Goal: Task Accomplishment & Management: Manage account settings

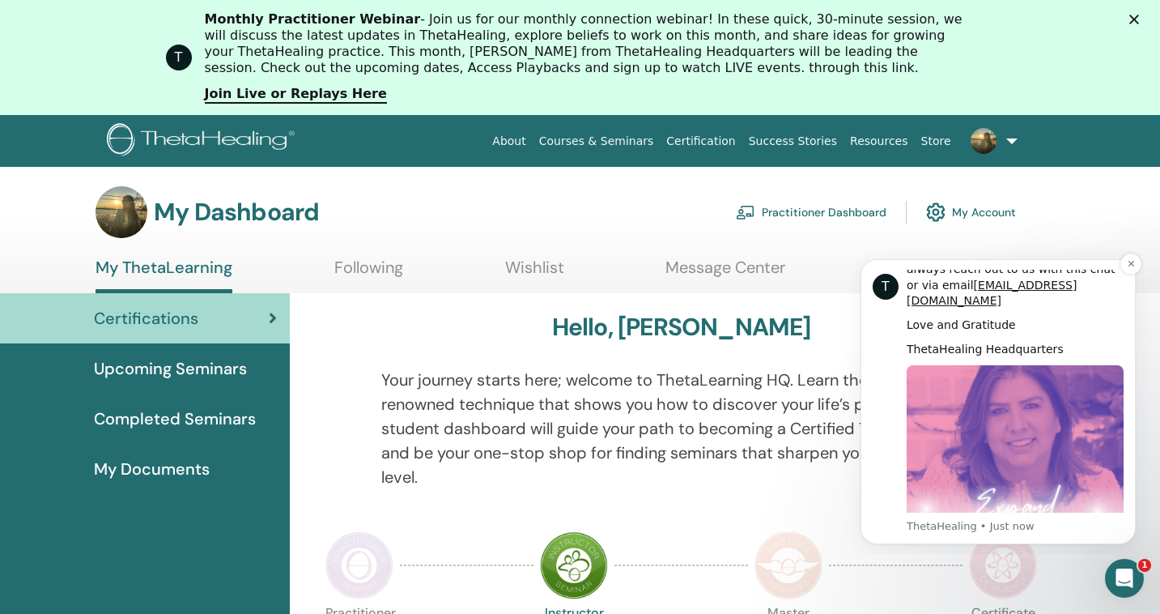
scroll to position [801, 0]
click at [1088, 197] on div "My Dashboard Practitioner Dashboard My Account" at bounding box center [608, 212] width 1103 height 52
click at [1132, 264] on icon "Dismiss notification" at bounding box center [1131, 263] width 9 height 9
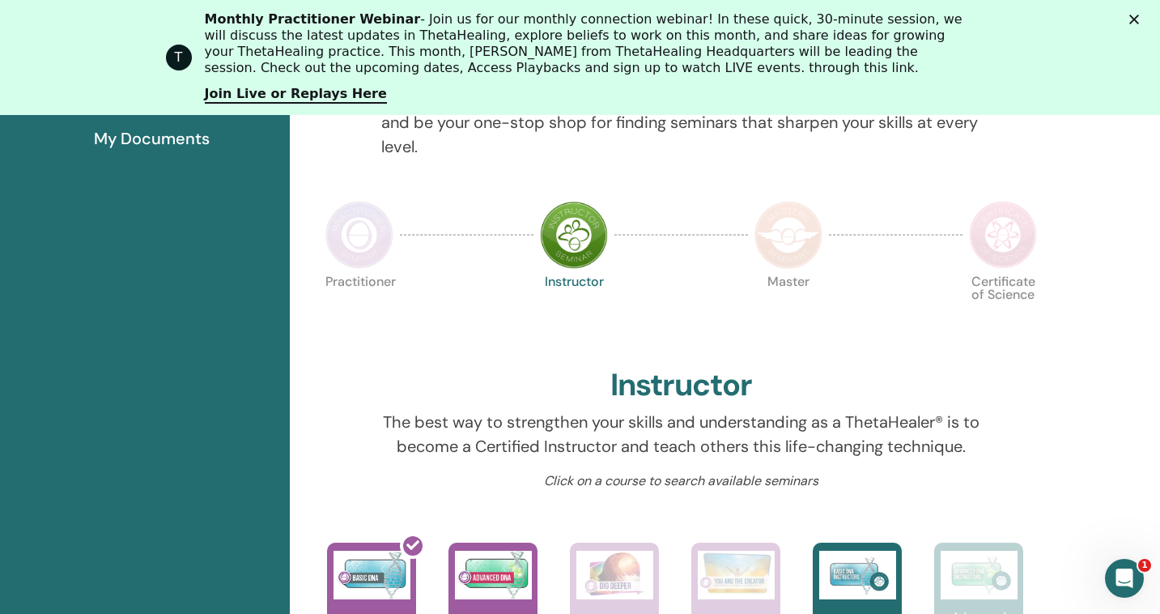
scroll to position [337, 0]
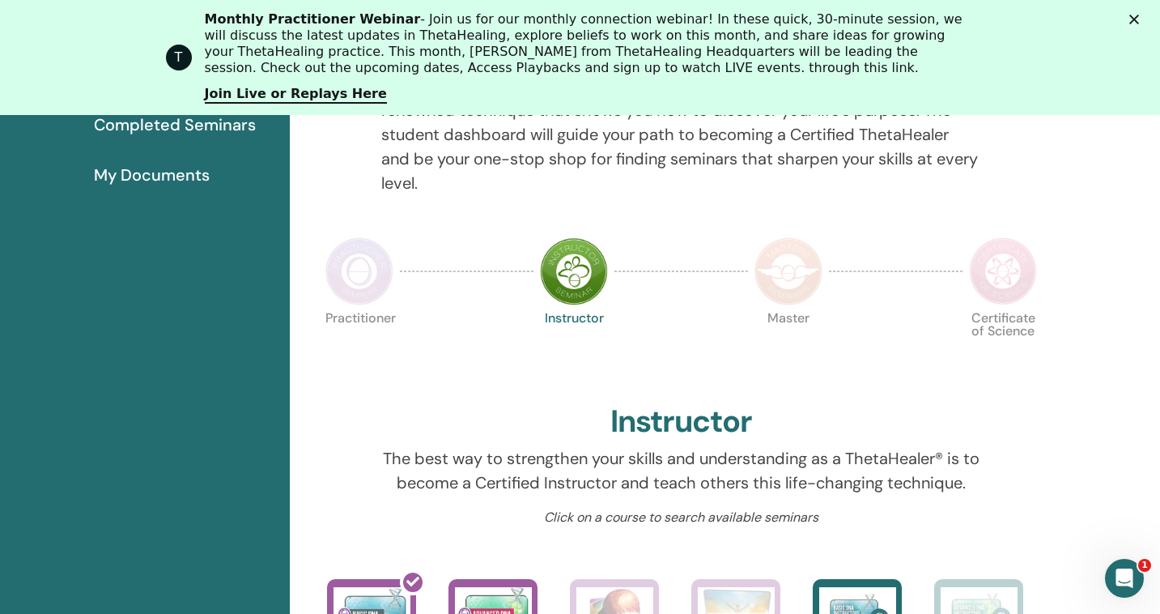
click at [350, 278] on img at bounding box center [359, 271] width 68 height 68
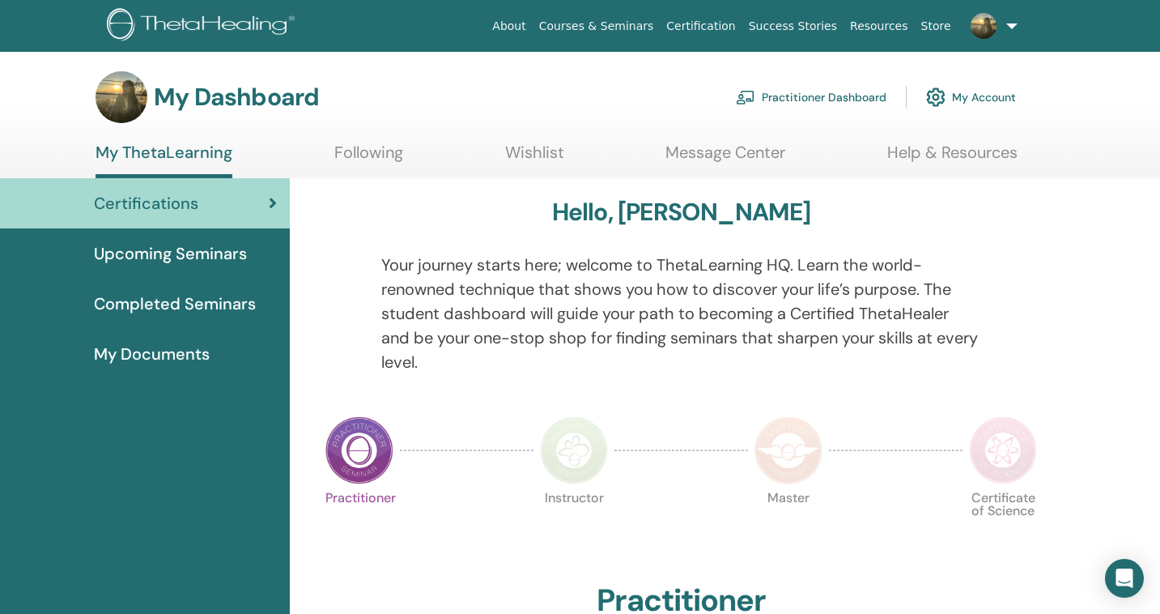
click at [198, 247] on span "Upcoming Seminars" at bounding box center [170, 253] width 153 height 24
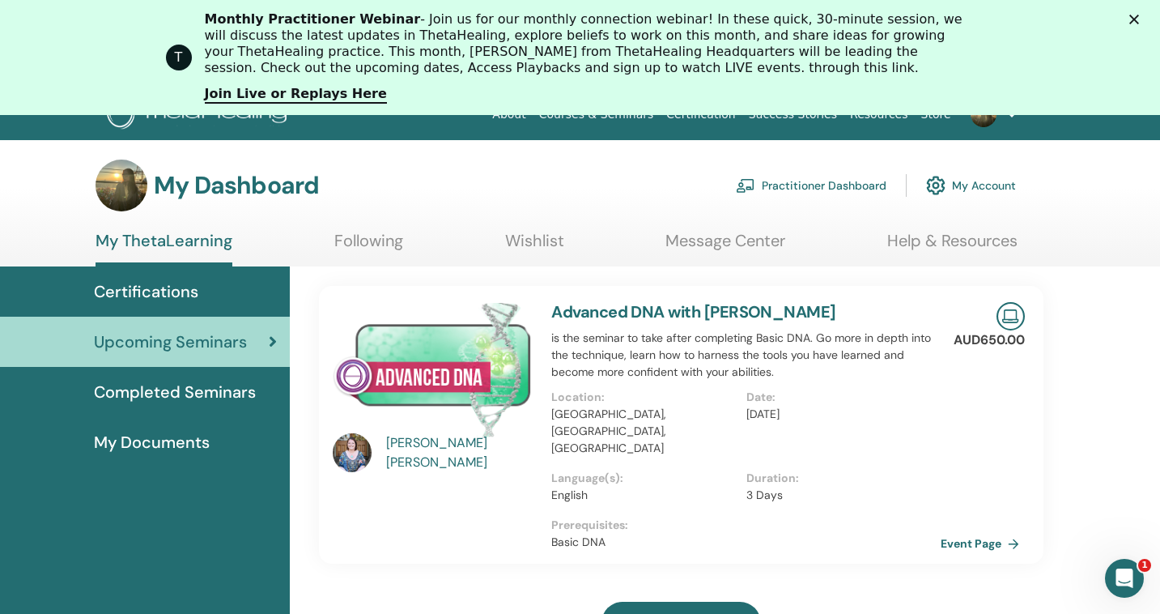
scroll to position [32, 0]
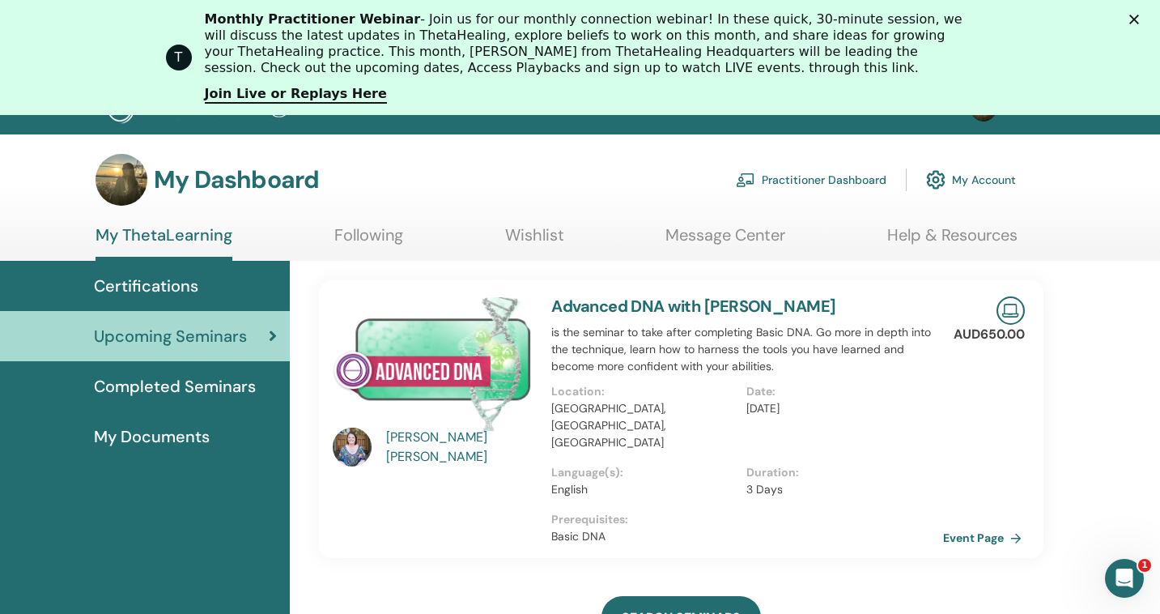
click at [967, 525] on link "Event Page" at bounding box center [985, 537] width 85 height 24
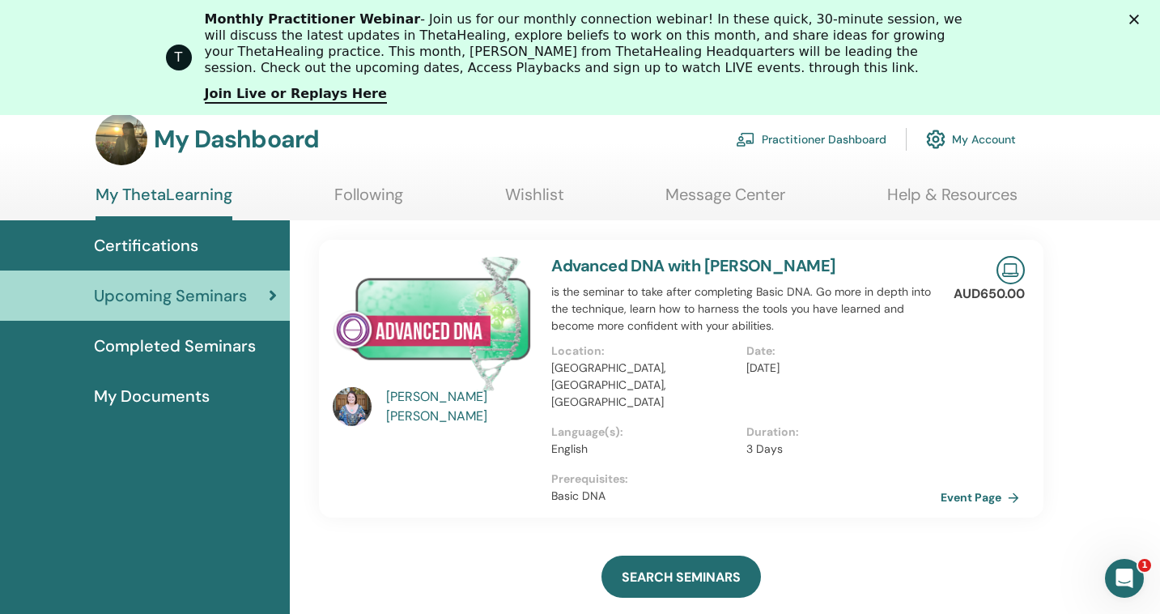
scroll to position [85, 0]
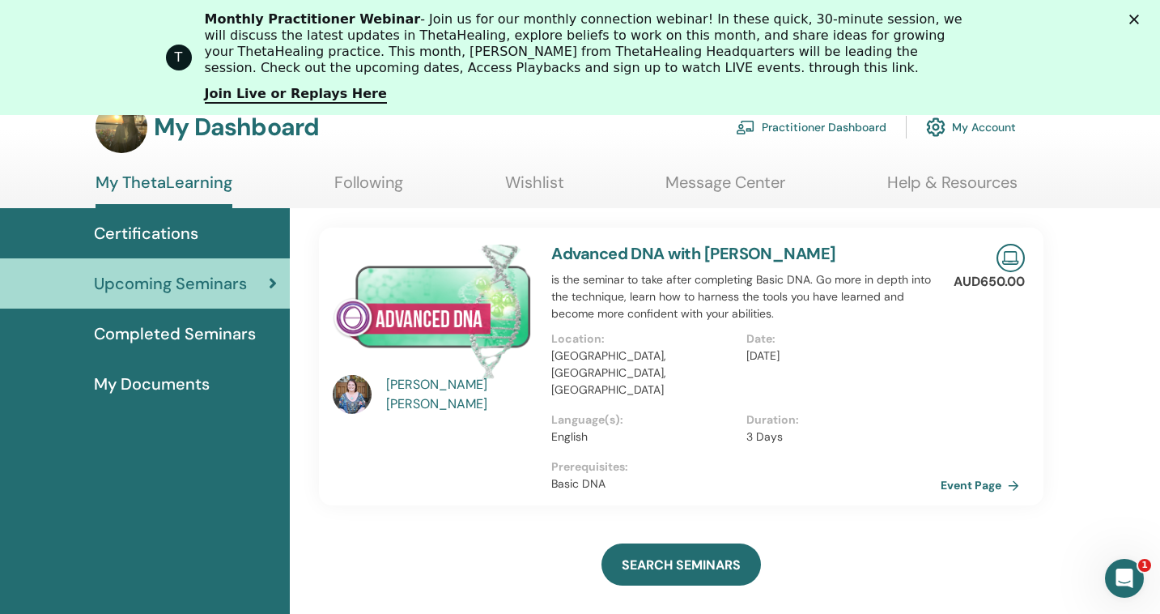
click at [208, 335] on span "Completed Seminars" at bounding box center [175, 333] width 162 height 24
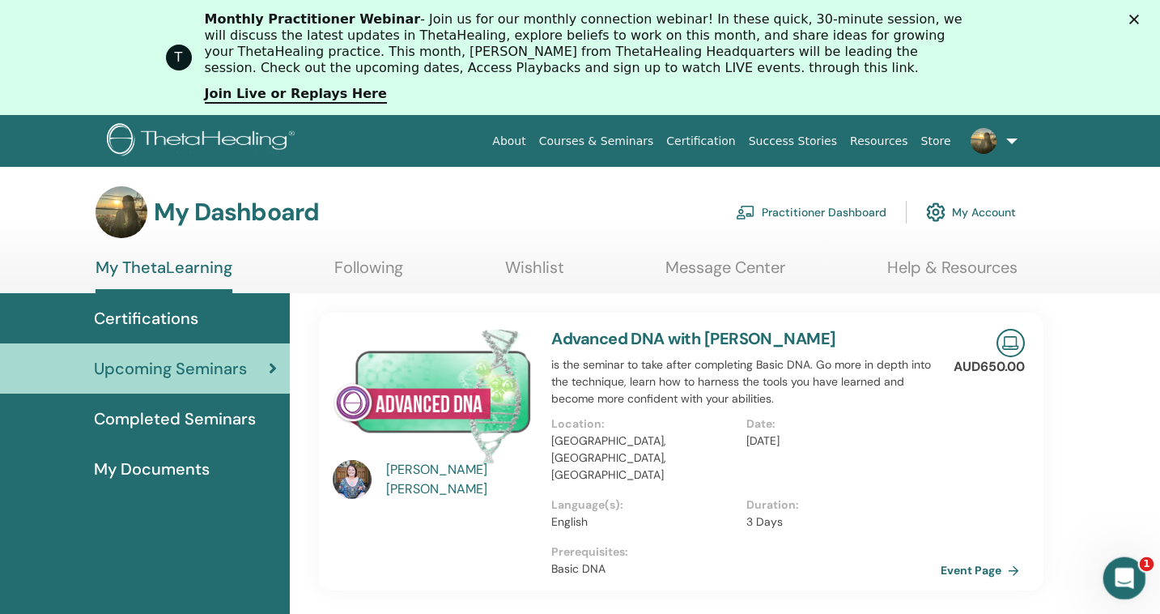
click at [1112, 576] on icon "Open Intercom Messenger" at bounding box center [1122, 576] width 27 height 27
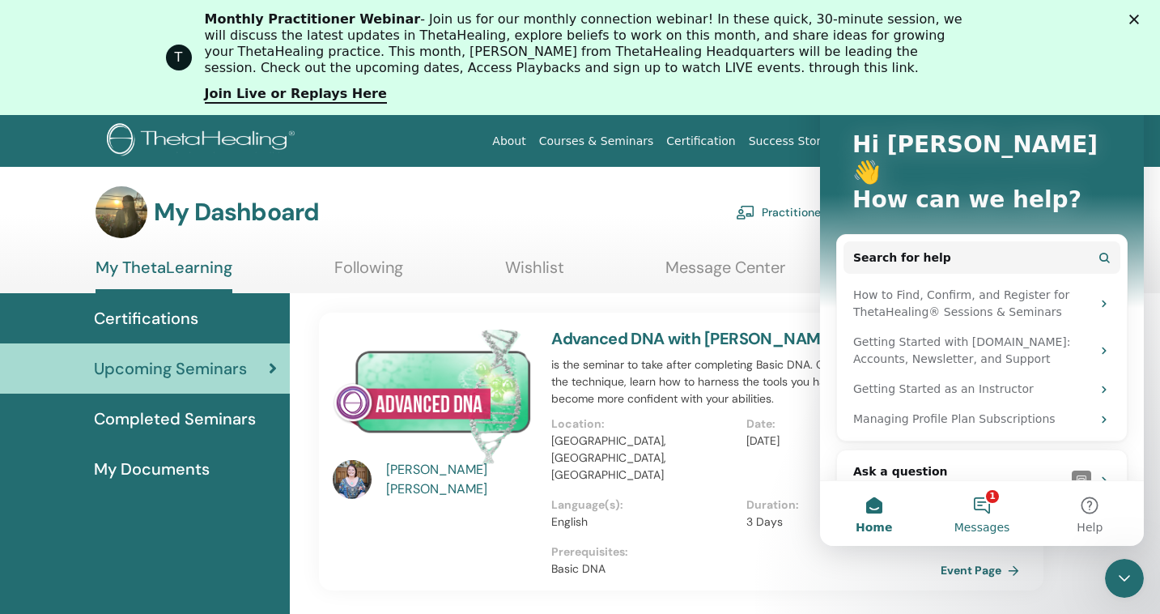
click at [985, 511] on button "1 Messages" at bounding box center [982, 513] width 108 height 65
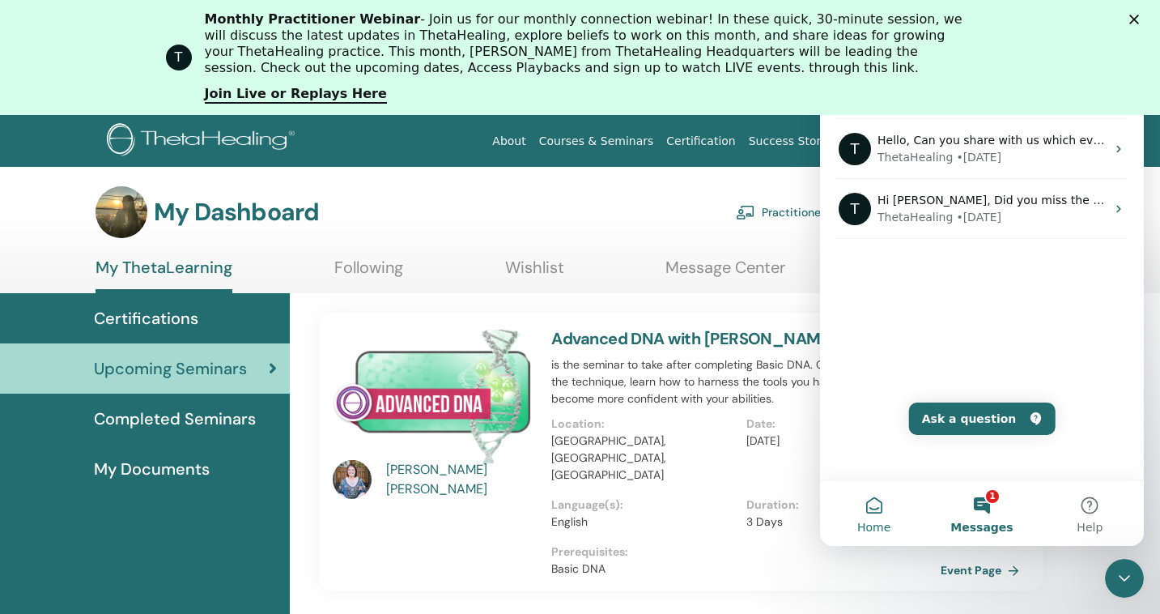
click at [877, 511] on button "Home" at bounding box center [874, 513] width 108 height 65
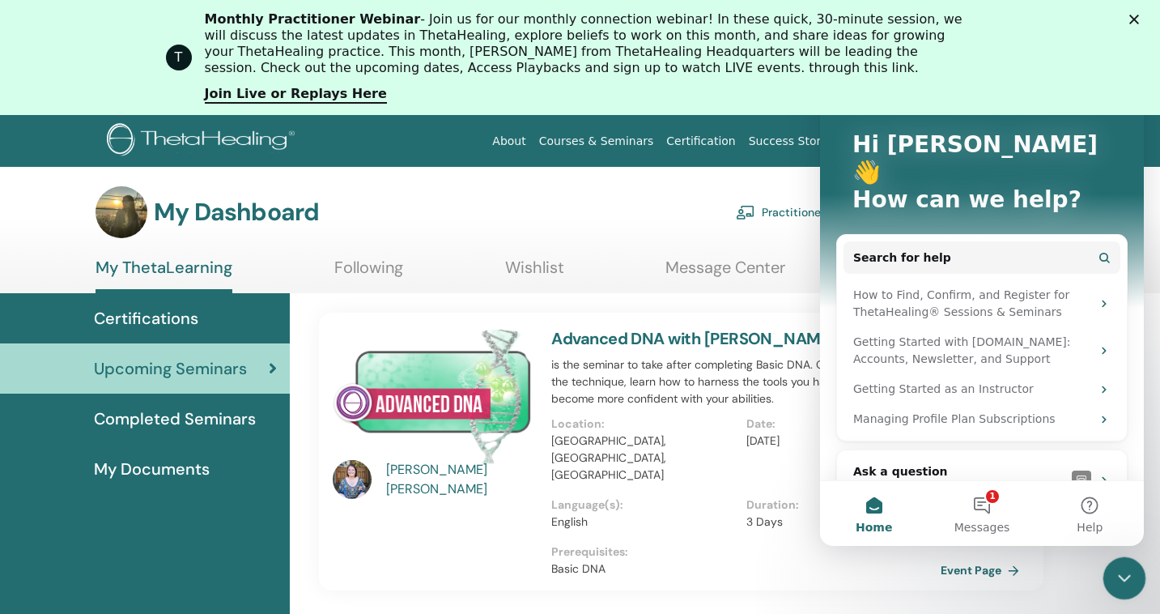
click at [1105, 567] on div at bounding box center [1124, 578] width 43 height 43
click at [1114, 574] on icon "Close Intercom Messenger" at bounding box center [1121, 575] width 19 height 19
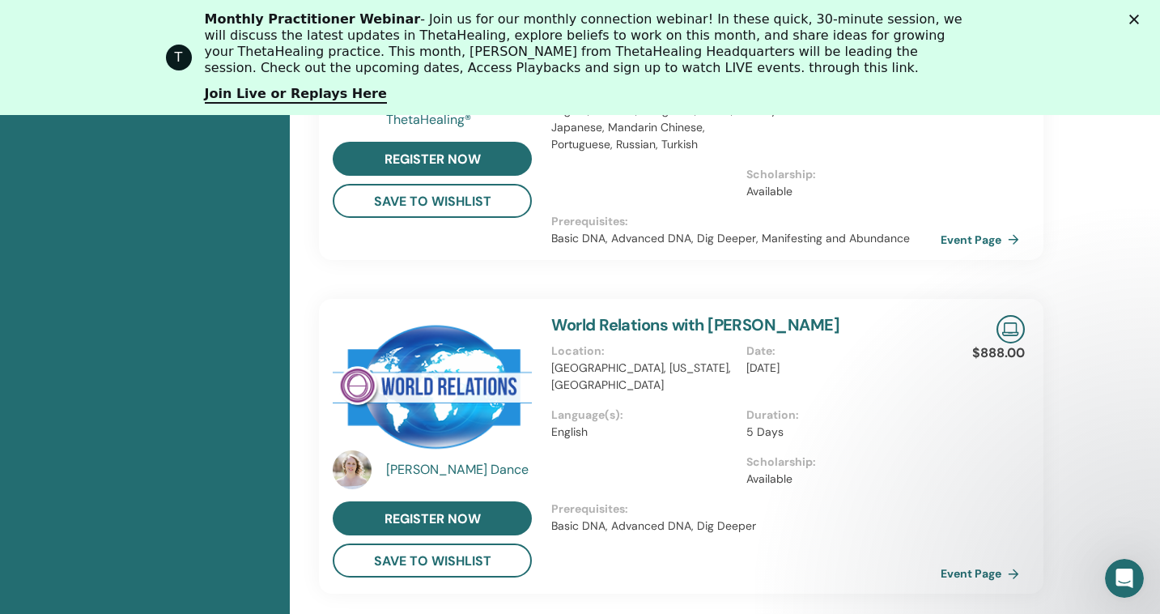
scroll to position [831, 0]
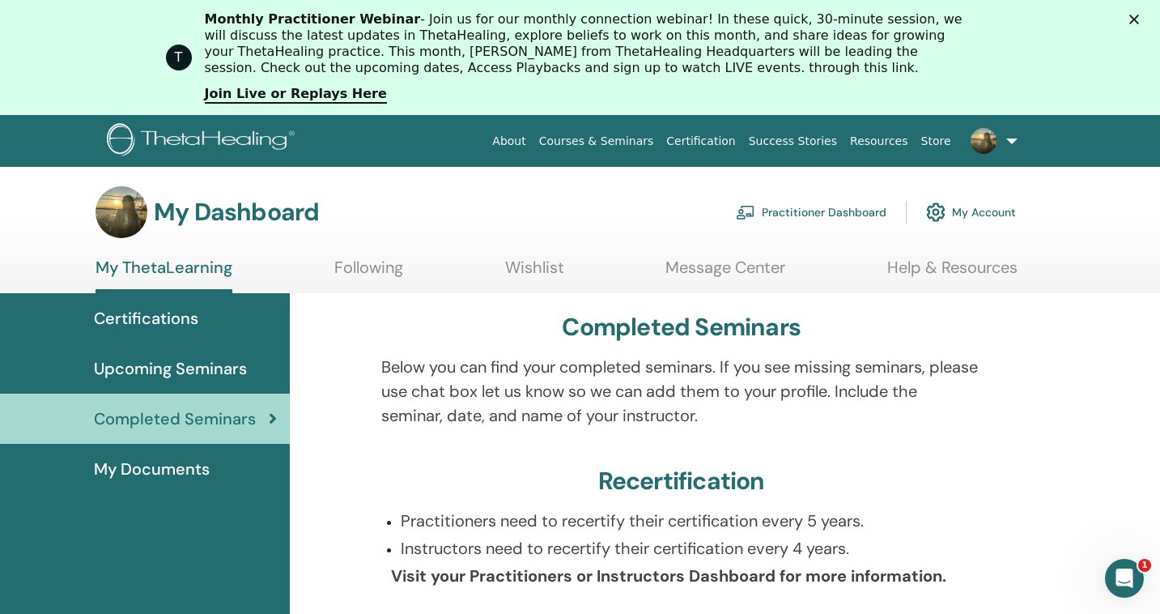
click at [375, 267] on link "Following" at bounding box center [368, 273] width 69 height 32
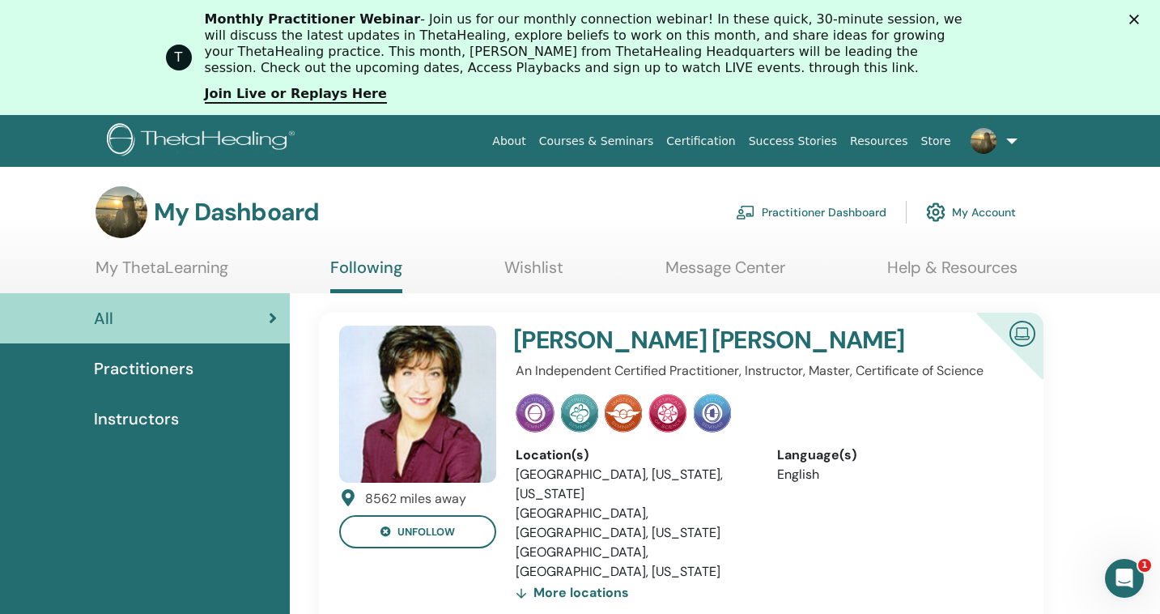
click at [763, 278] on link "Message Center" at bounding box center [725, 273] width 120 height 32
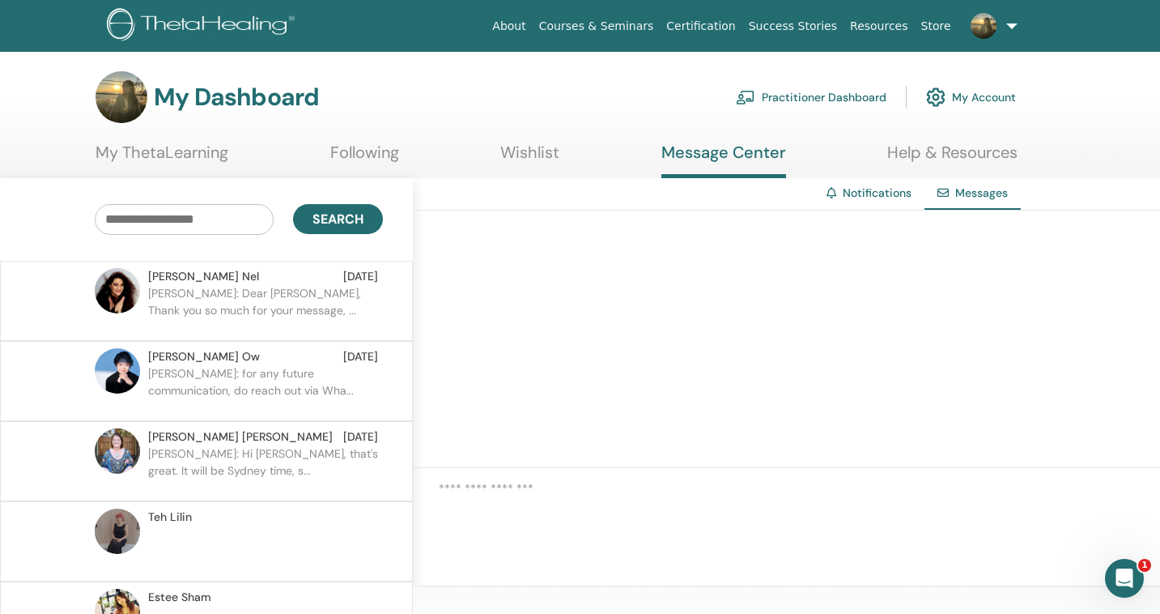
click at [535, 52] on ul "About Courses & Seminars Certification Success Stories Resources Store [PERSON_…" at bounding box center [754, 26] width 635 height 52
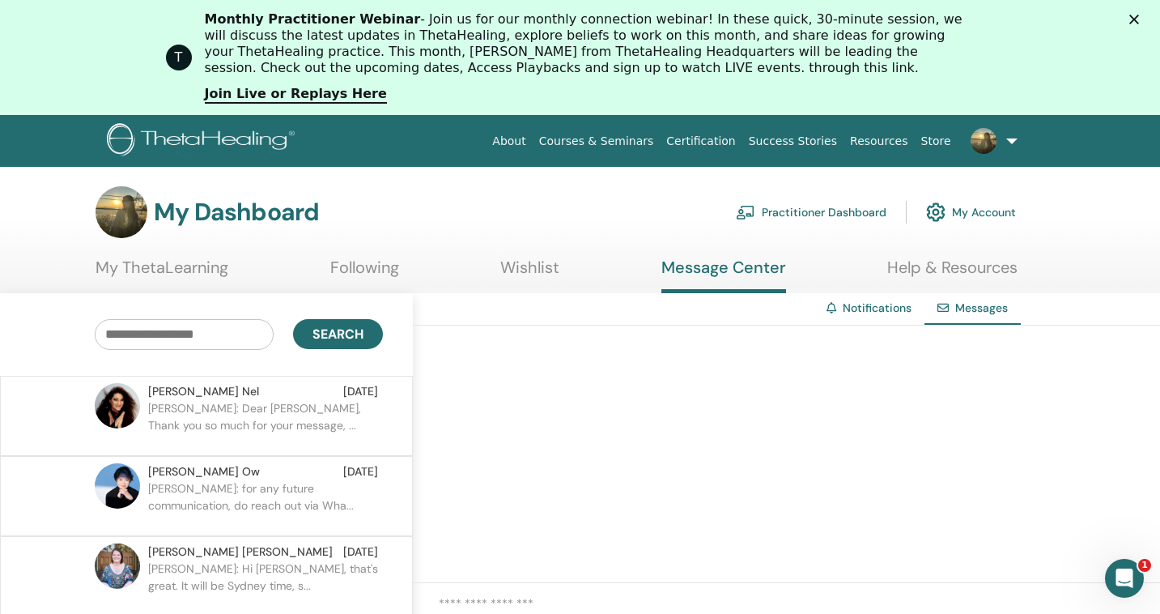
click at [538, 266] on link "Wishlist" at bounding box center [529, 273] width 59 height 32
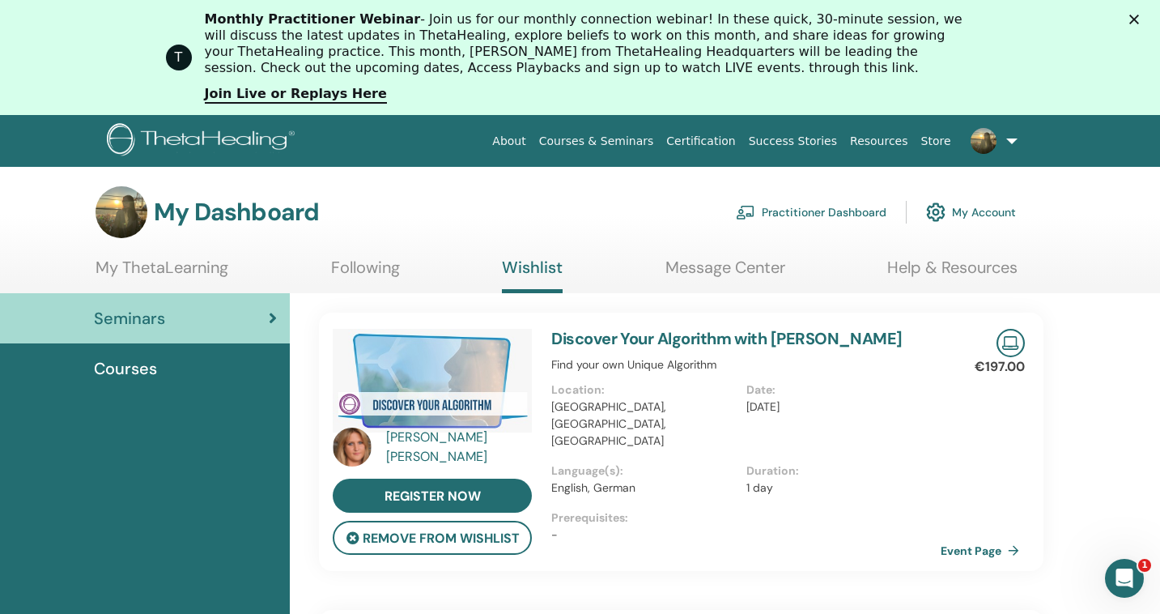
click at [835, 206] on link "Practitioner Dashboard" at bounding box center [811, 212] width 151 height 36
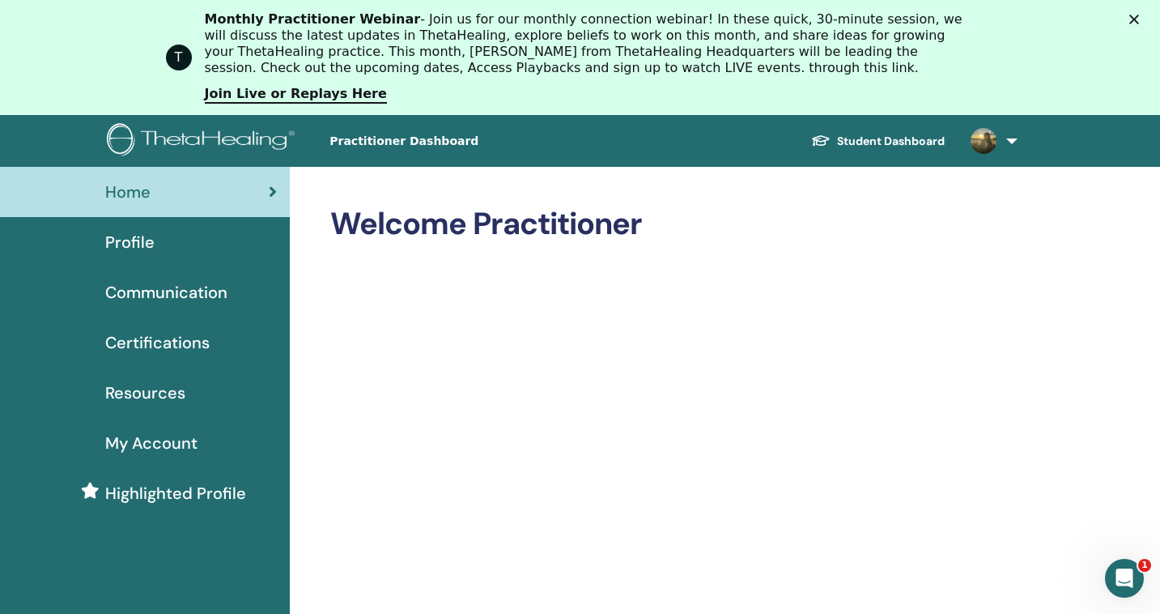
click at [200, 248] on div "Profile" at bounding box center [145, 242] width 264 height 24
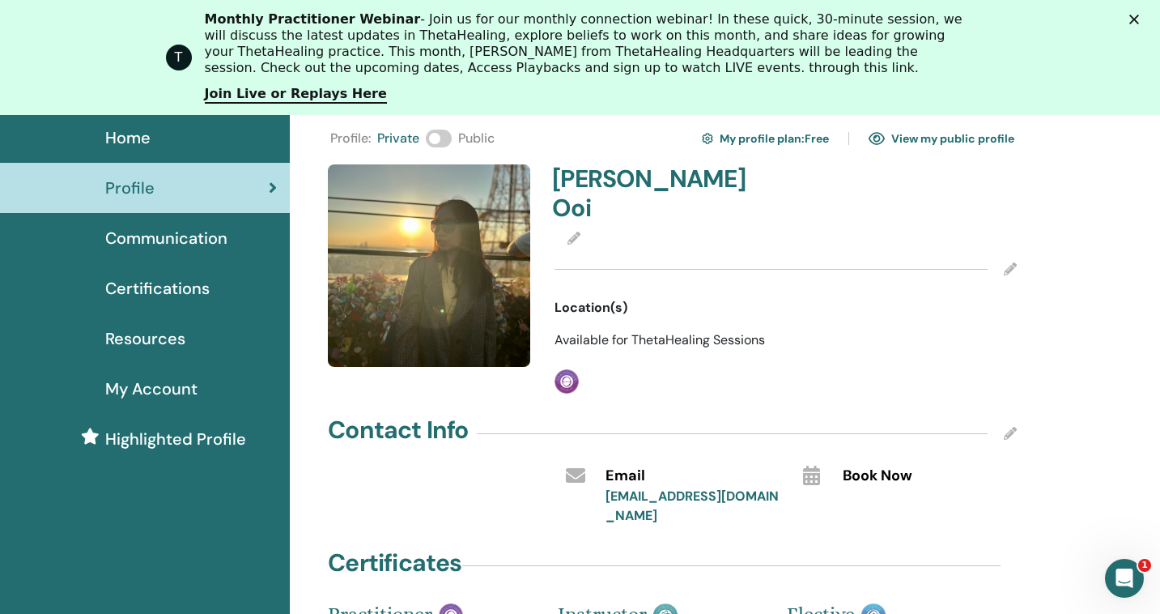
scroll to position [56, 0]
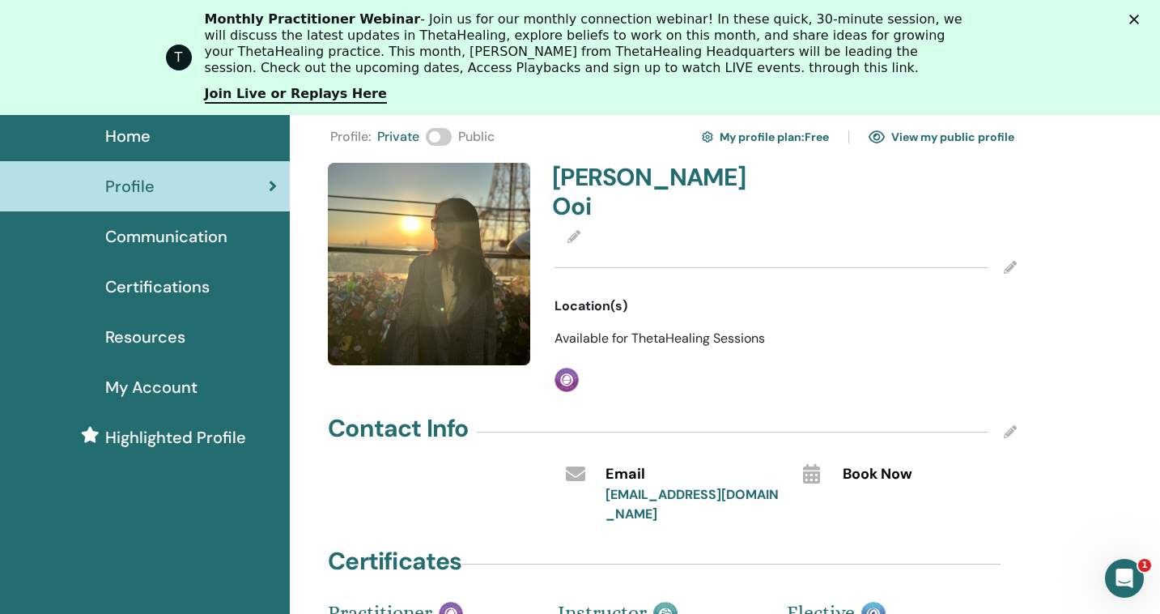
click at [1009, 261] on icon at bounding box center [1010, 267] width 13 height 13
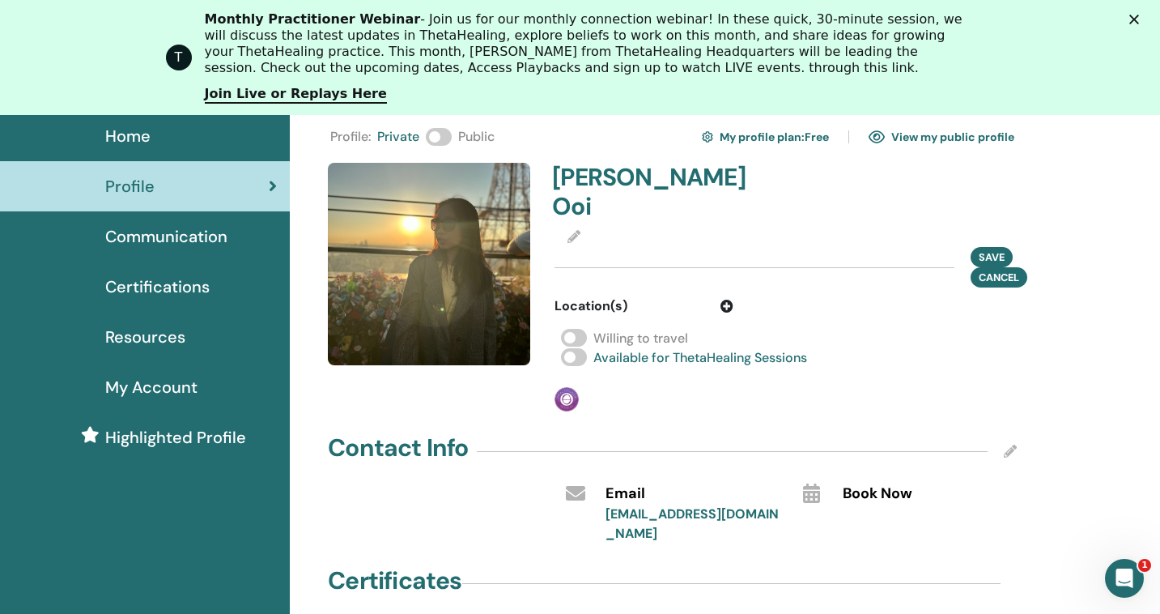
click at [575, 348] on span at bounding box center [574, 357] width 26 height 18
click at [989, 249] on span "Save" at bounding box center [992, 257] width 26 height 17
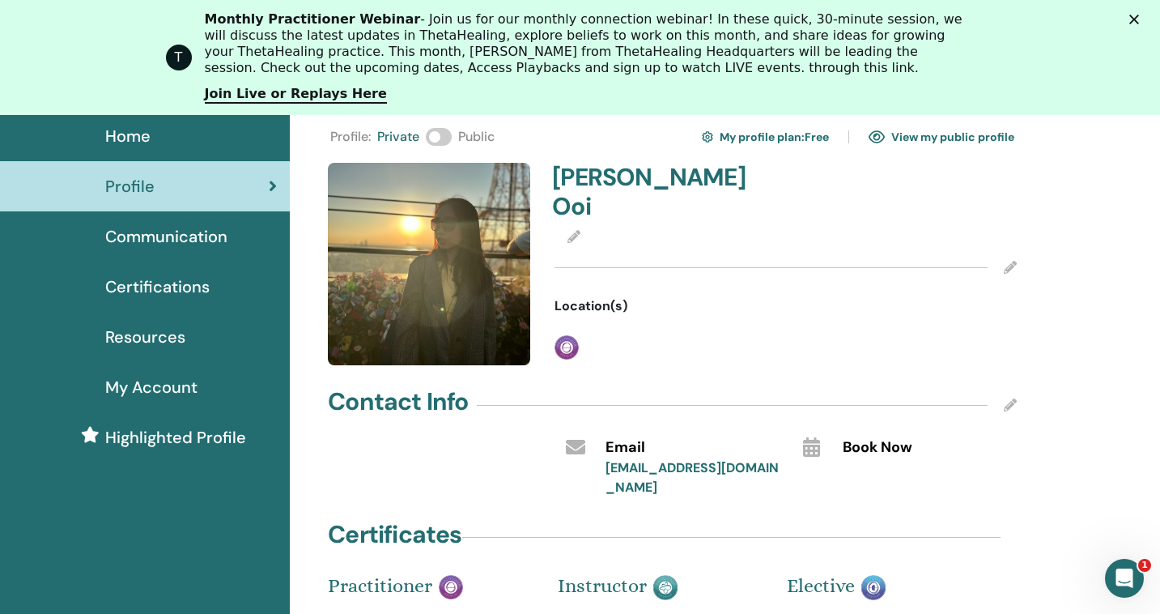
click at [1008, 261] on icon at bounding box center [1010, 267] width 13 height 13
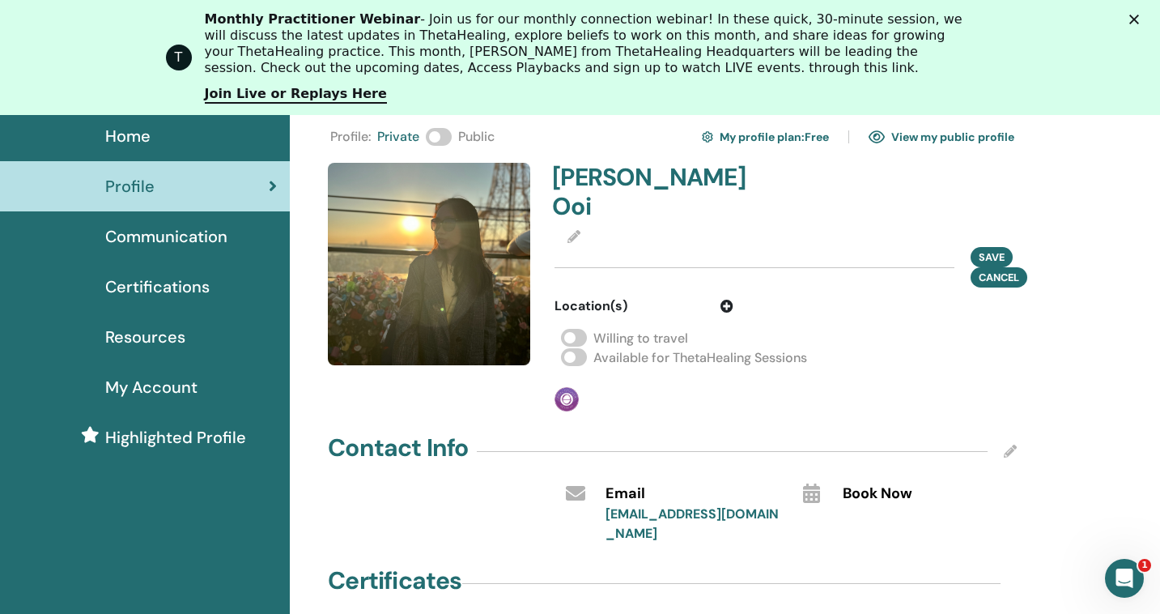
click at [575, 348] on span at bounding box center [574, 357] width 26 height 18
click at [729, 300] on icon at bounding box center [726, 306] width 13 height 13
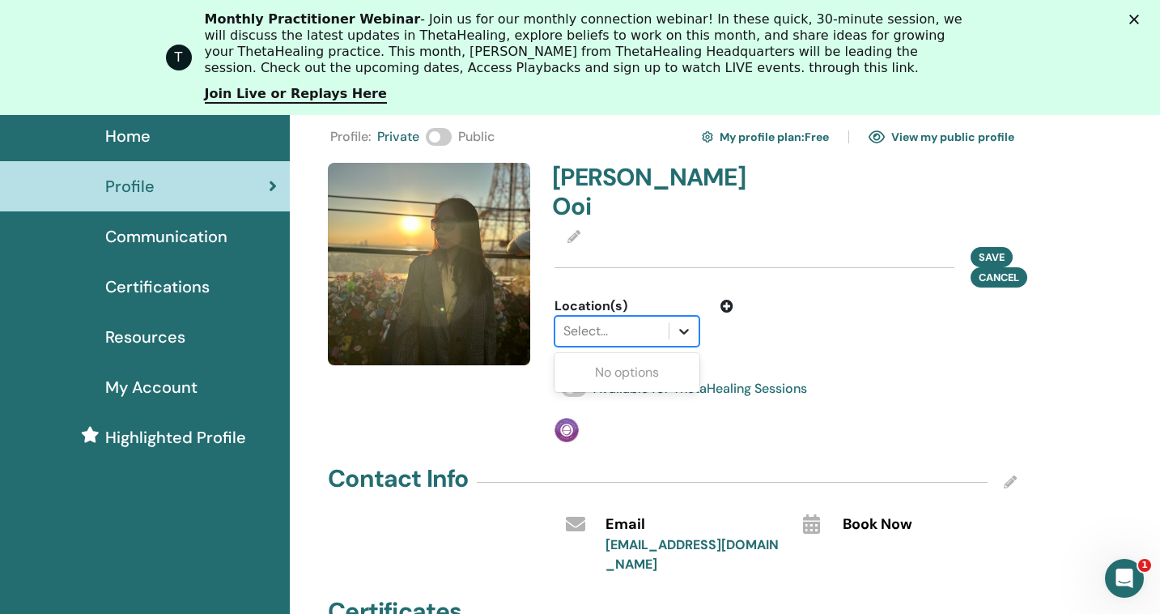
click at [673, 317] on div at bounding box center [683, 331] width 29 height 29
click at [753, 329] on div "Juanita Ooi Save Cancel Location(s) Use Up and Down to choose options, press En…" at bounding box center [786, 302] width 482 height 279
click at [693, 317] on div at bounding box center [683, 331] width 29 height 29
click at [989, 249] on span "Save" at bounding box center [992, 257] width 26 height 17
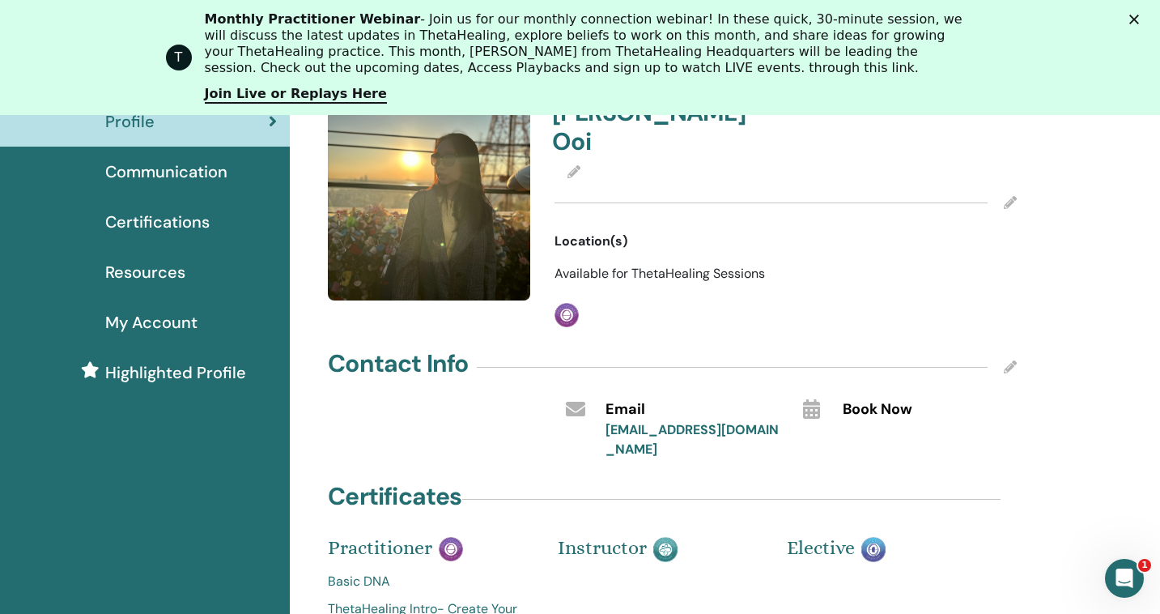
scroll to position [124, 0]
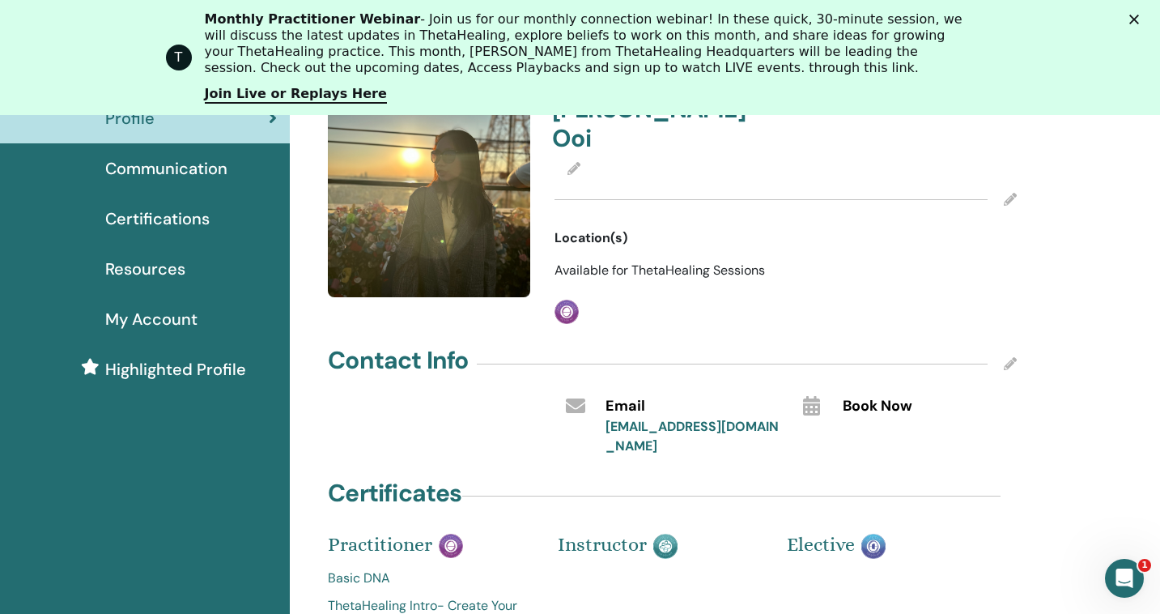
click at [1012, 357] on icon at bounding box center [1010, 363] width 13 height 13
click at [929, 428] on input "text" at bounding box center [913, 439] width 141 height 23
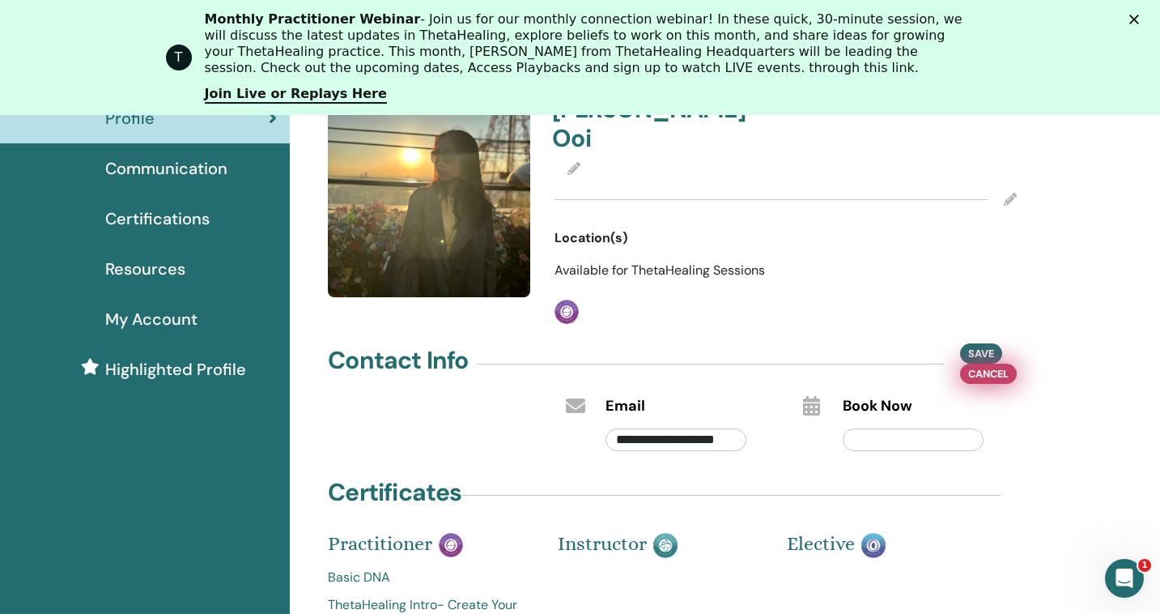
click at [984, 365] on span "Cancel" at bounding box center [988, 373] width 40 height 17
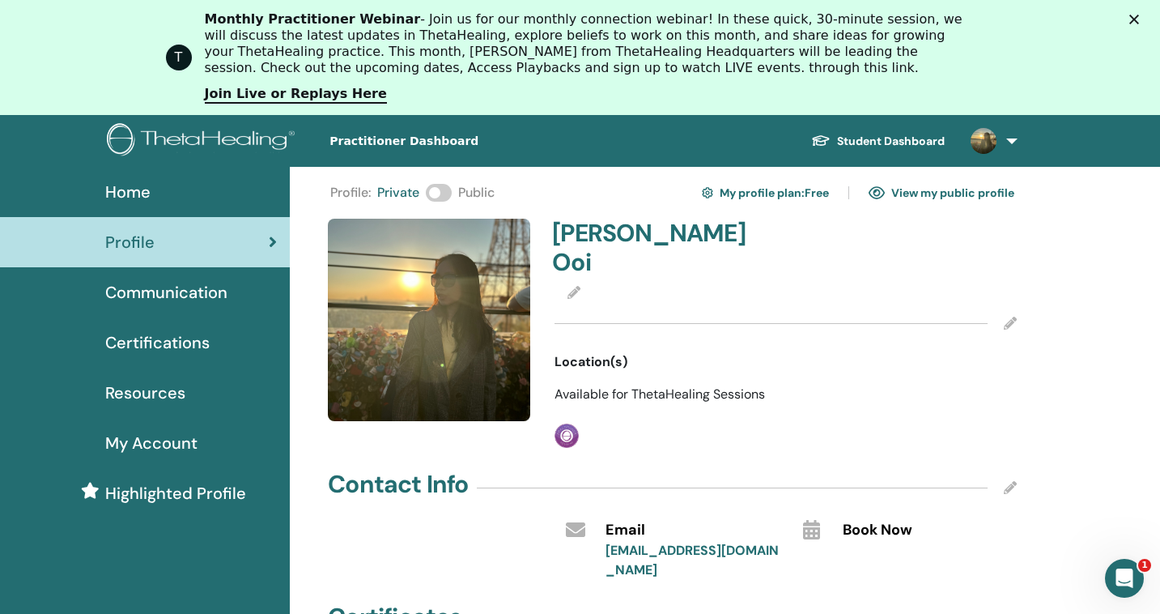
scroll to position [0, 0]
click at [799, 193] on link "My profile plan : Free" at bounding box center [765, 193] width 127 height 26
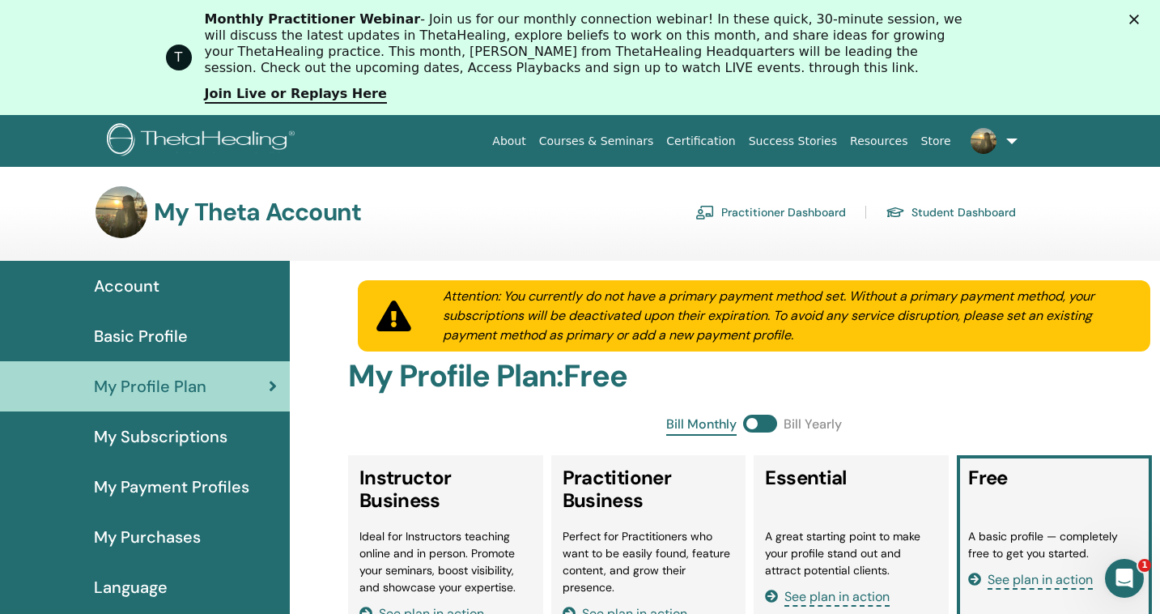
click at [168, 334] on span "Basic Profile" at bounding box center [141, 336] width 94 height 24
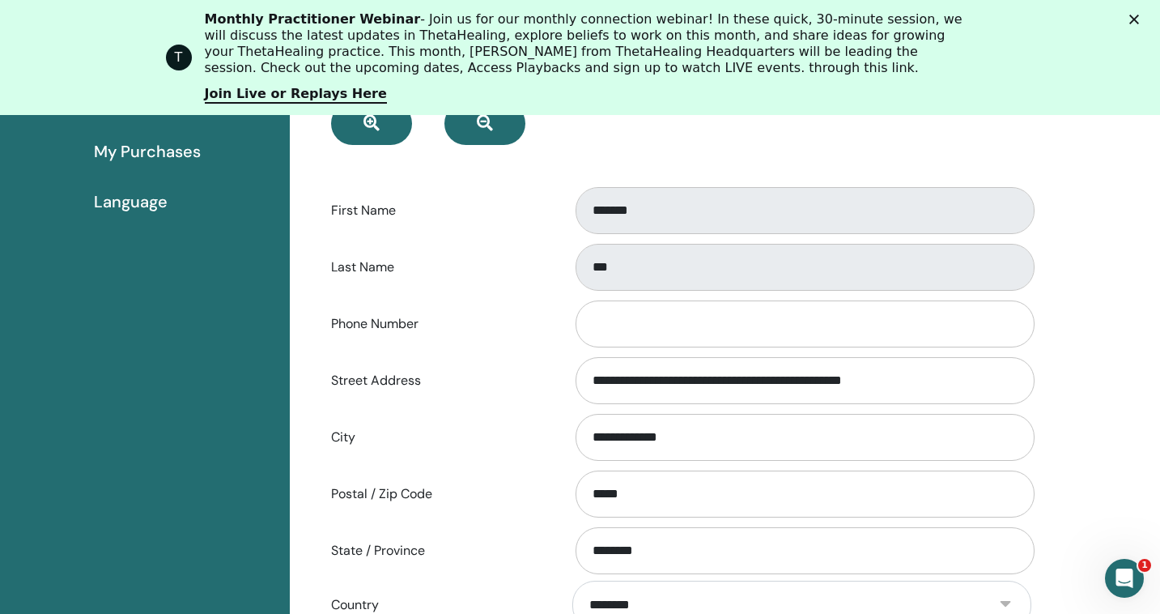
scroll to position [22, 0]
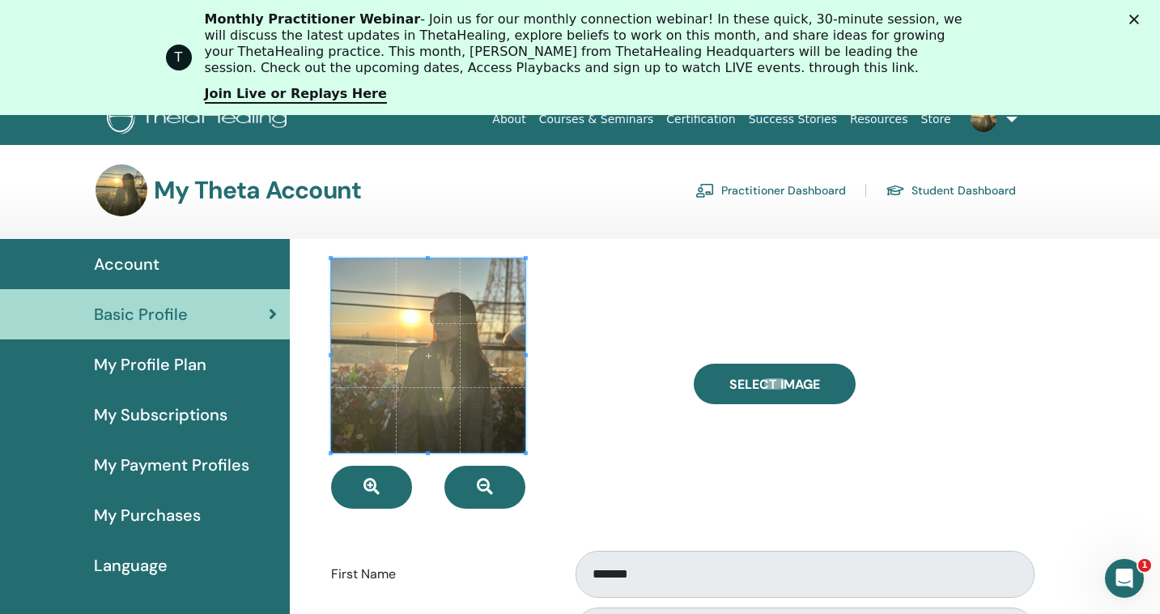
click at [788, 187] on link "Practitioner Dashboard" at bounding box center [770, 190] width 151 height 26
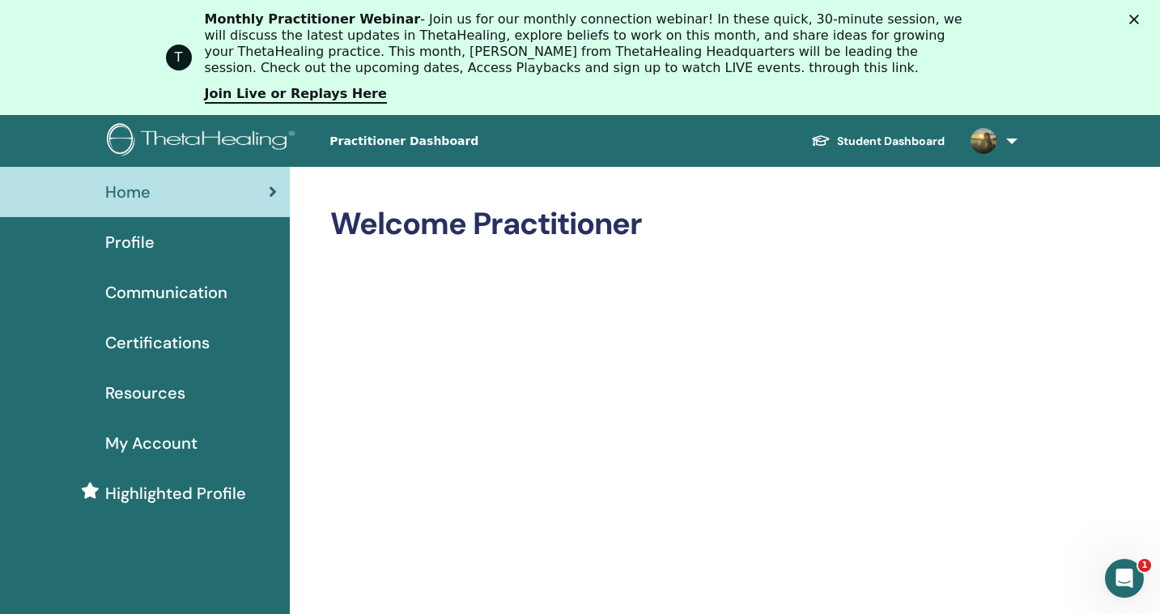
click at [185, 249] on div "Profile" at bounding box center [145, 242] width 264 height 24
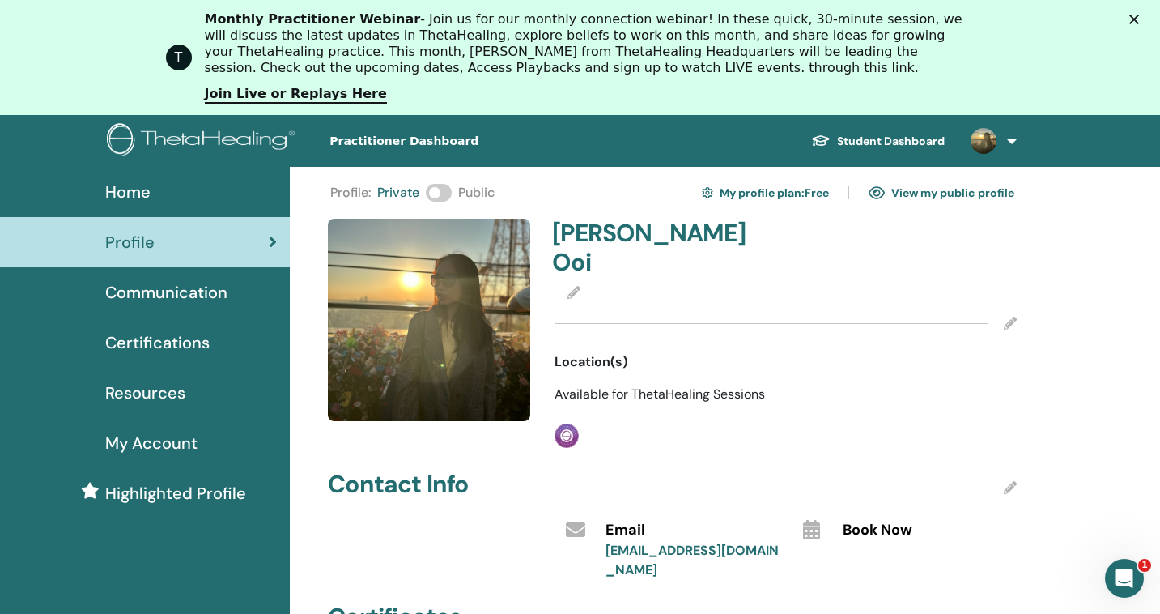
click at [388, 196] on span "Private" at bounding box center [398, 192] width 42 height 19
click at [442, 194] on span at bounding box center [439, 193] width 26 height 18
click at [892, 190] on link "View my public profile" at bounding box center [942, 193] width 146 height 26
click at [1011, 317] on icon at bounding box center [1010, 323] width 13 height 13
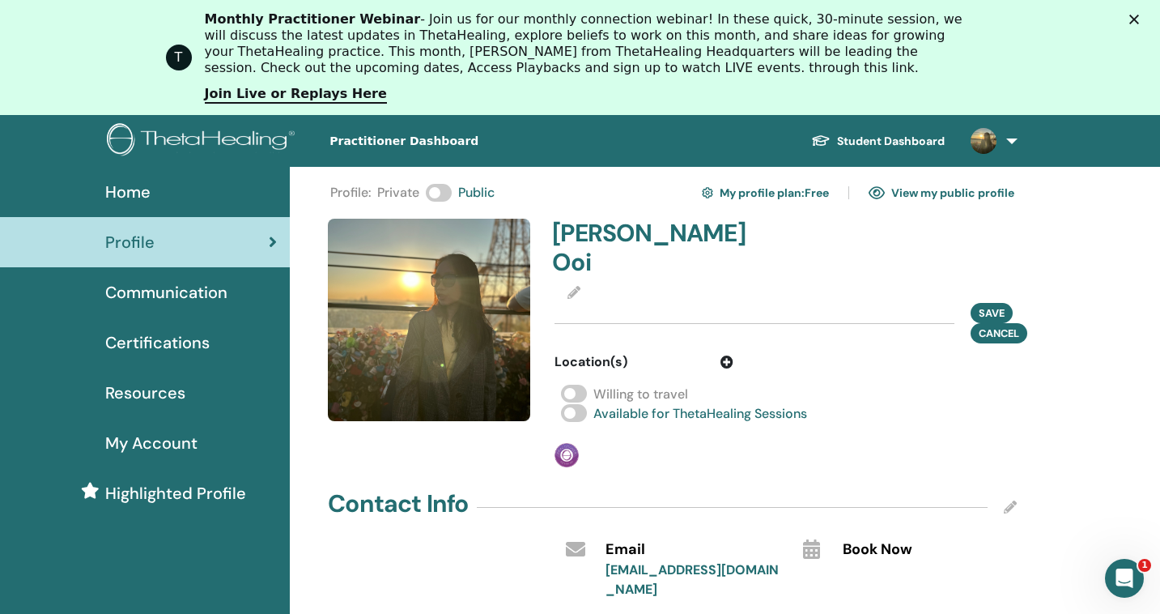
click at [574, 404] on span at bounding box center [574, 413] width 26 height 18
click at [576, 385] on span at bounding box center [574, 394] width 26 height 18
click at [724, 355] on icon at bounding box center [726, 361] width 13 height 13
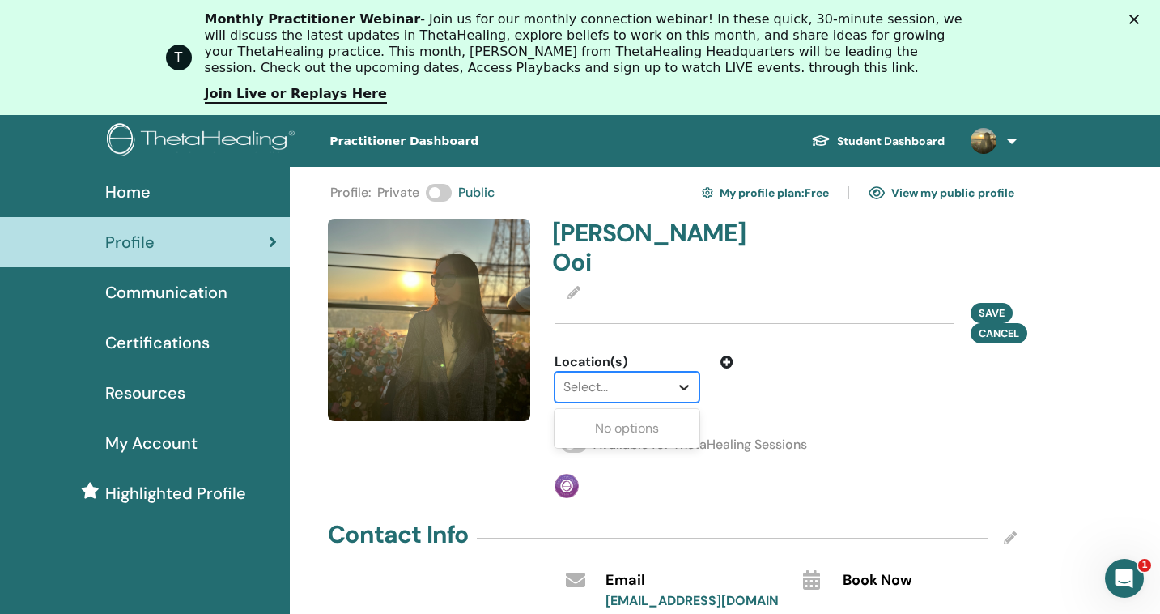
click at [670, 372] on div at bounding box center [683, 386] width 29 height 29
click at [805, 352] on div at bounding box center [847, 377] width 202 height 50
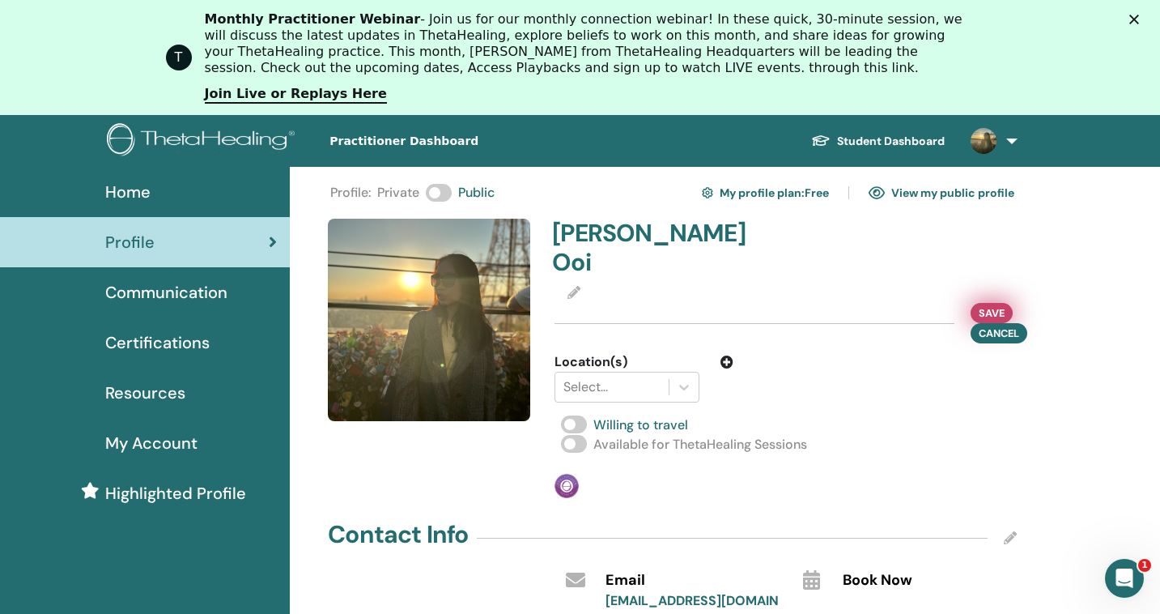
click at [995, 304] on span "Save" at bounding box center [992, 312] width 26 height 17
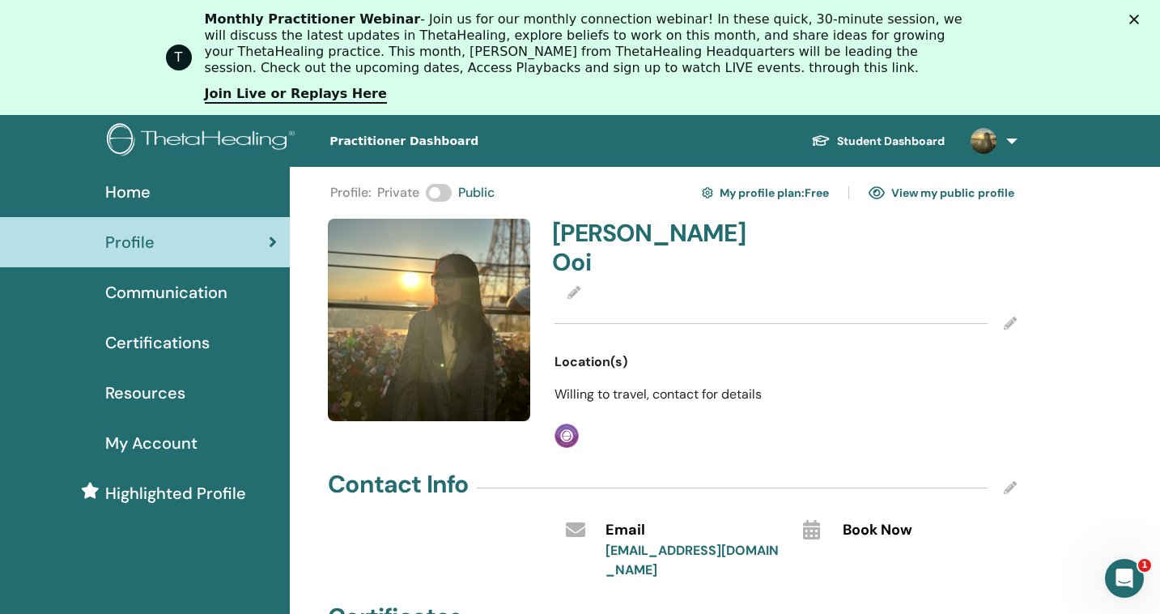
click at [1010, 317] on icon at bounding box center [1010, 323] width 13 height 13
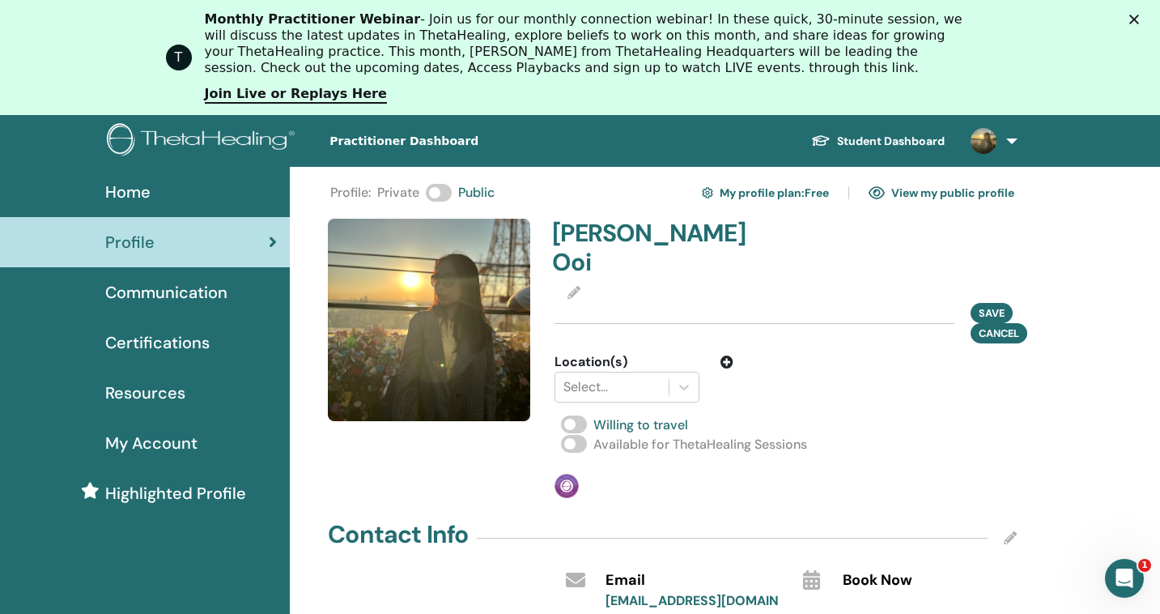
click at [571, 435] on span at bounding box center [574, 444] width 26 height 18
click at [979, 304] on span "Save" at bounding box center [992, 312] width 26 height 17
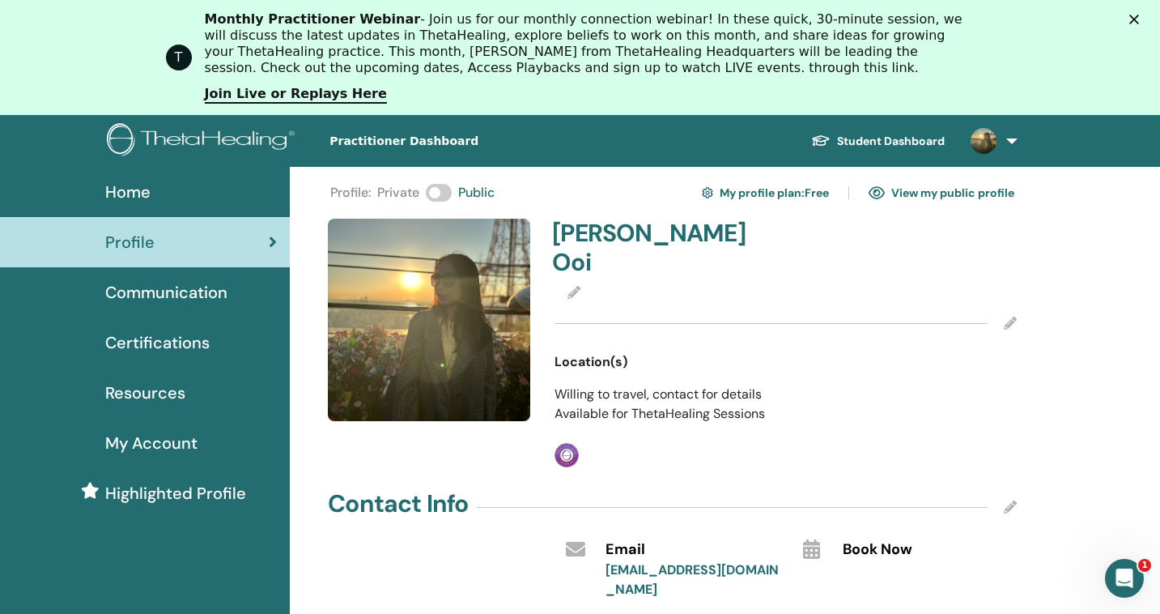
click at [924, 193] on link "View my public profile" at bounding box center [942, 193] width 146 height 26
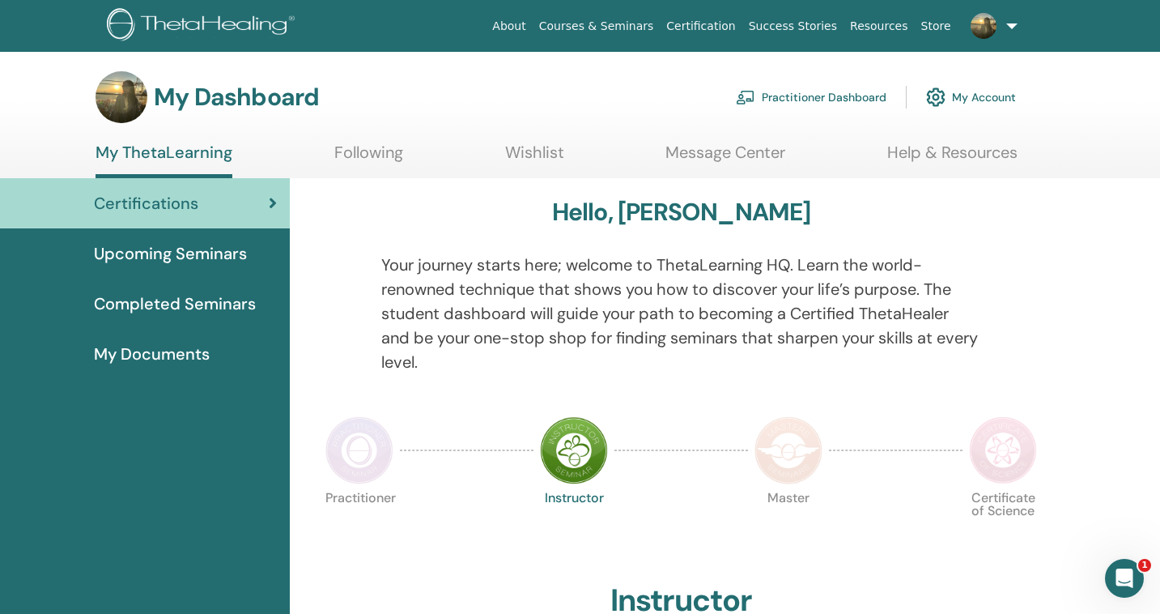
click at [240, 295] on span "Completed Seminars" at bounding box center [175, 303] width 162 height 24
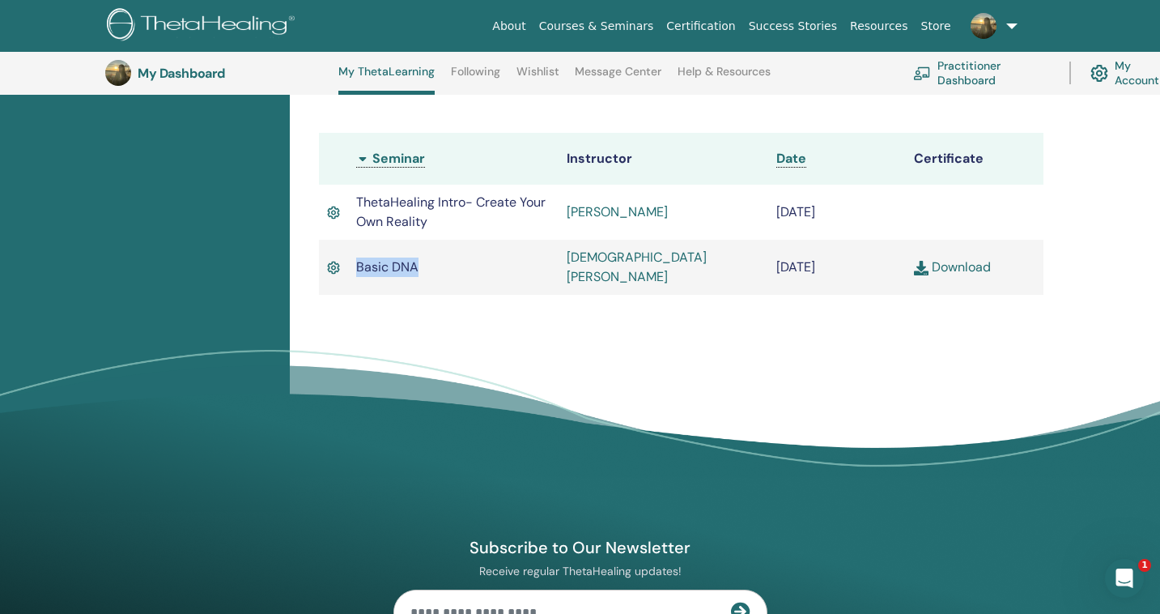
drag, startPoint x: 426, startPoint y: 257, endPoint x: 352, endPoint y: 256, distance: 73.7
click at [352, 256] on td "Basic DNA" at bounding box center [453, 267] width 210 height 55
copy span "Basic DNA"
